Goal: Connect with others: Connect with others

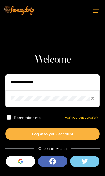
click at [21, 164] on icon "button" at bounding box center [20, 163] width 4 height 2
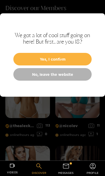
click at [74, 60] on button "Yes, I confirm" at bounding box center [52, 59] width 78 height 13
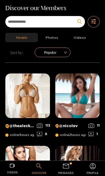
click at [68, 169] on icon at bounding box center [65, 166] width 7 height 7
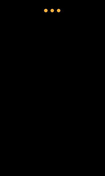
scroll to position [14, 0]
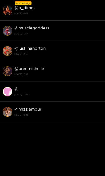
click at [79, 13] on strong "[DATE] 16:47" at bounding box center [58, 13] width 88 height 5
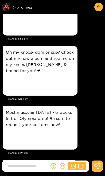
scroll to position [1229, 0]
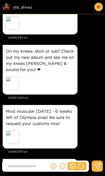
click at [11, 131] on div "Preview" at bounding box center [12, 137] width 13 height 13
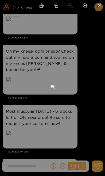
click at [97, 6] on icon "close" at bounding box center [99, 5] width 5 height 5
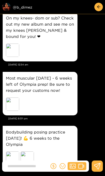
scroll to position [1262, 0]
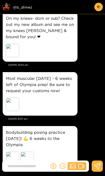
click at [12, 152] on div "Preview" at bounding box center [12, 158] width 13 height 13
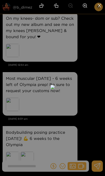
click at [98, 7] on icon "close" at bounding box center [99, 5] width 5 height 5
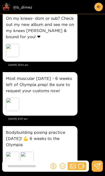
click at [27, 152] on div "Preview" at bounding box center [27, 158] width 13 height 13
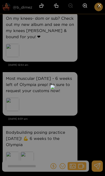
click at [97, 7] on li at bounding box center [99, 6] width 11 height 12
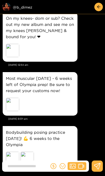
click at [24, 7] on div "Preview @ b_dimez" at bounding box center [32, 7] width 60 height 9
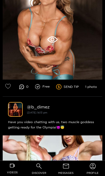
scroll to position [310, 0]
